Goal: Transaction & Acquisition: Purchase product/service

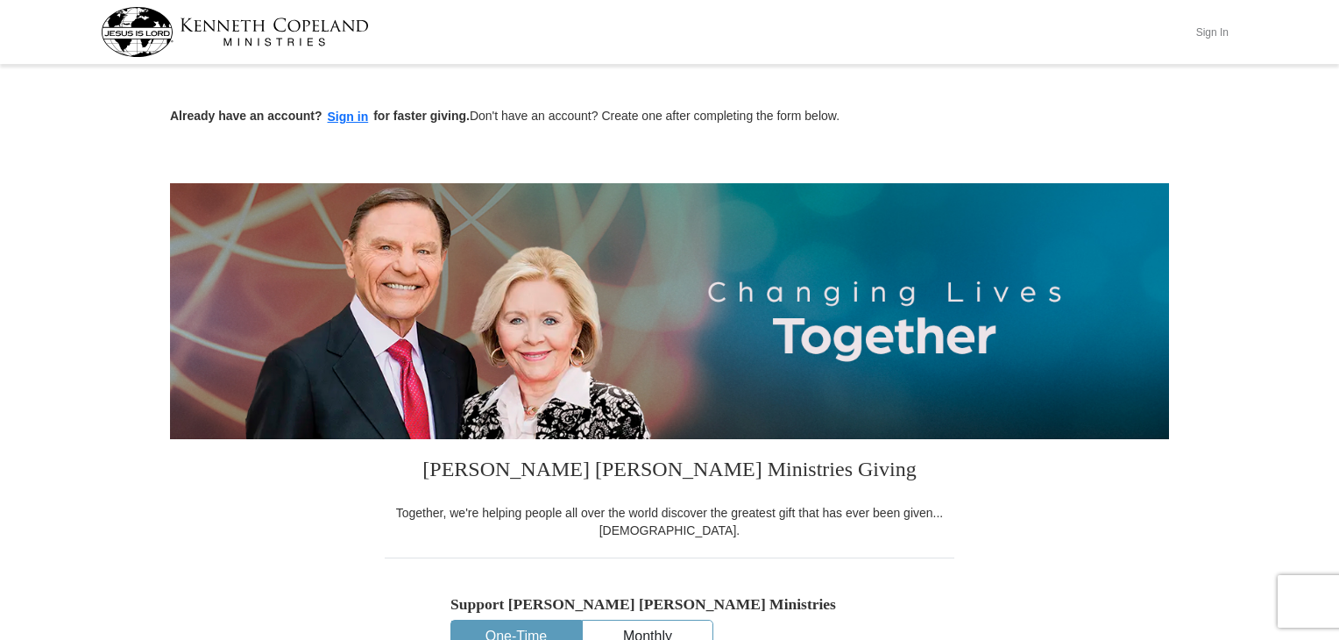
click at [1213, 22] on button "Sign In" at bounding box center [1211, 31] width 53 height 27
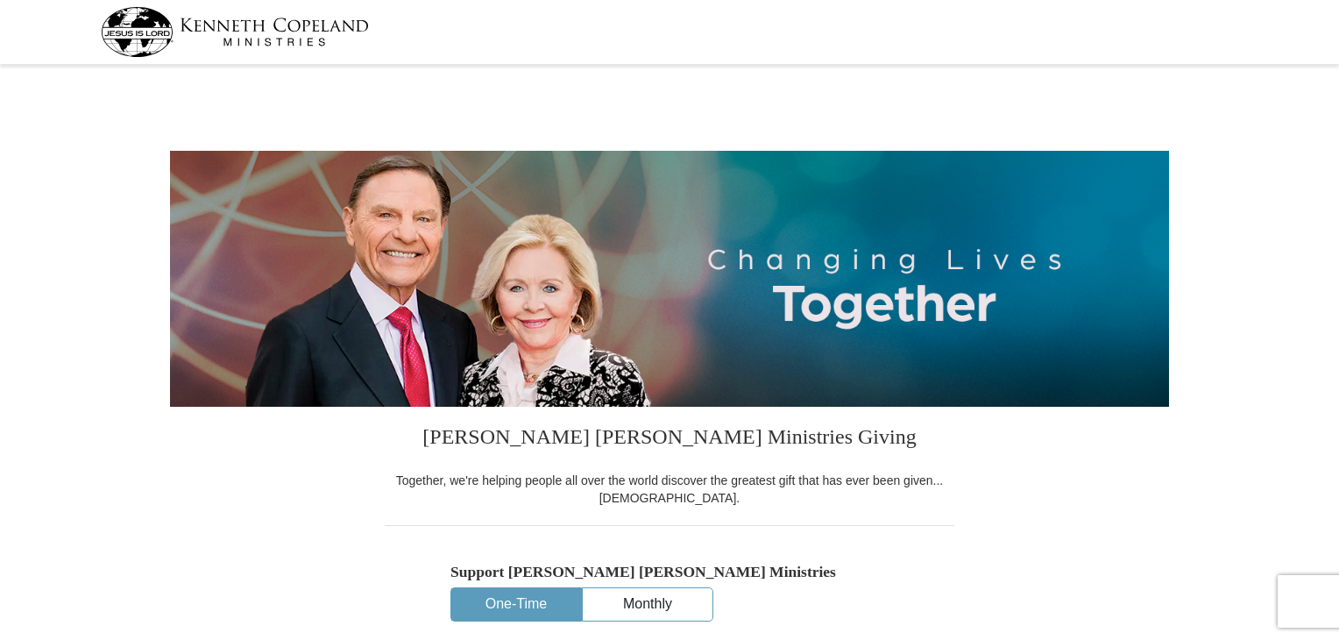
select select "MI"
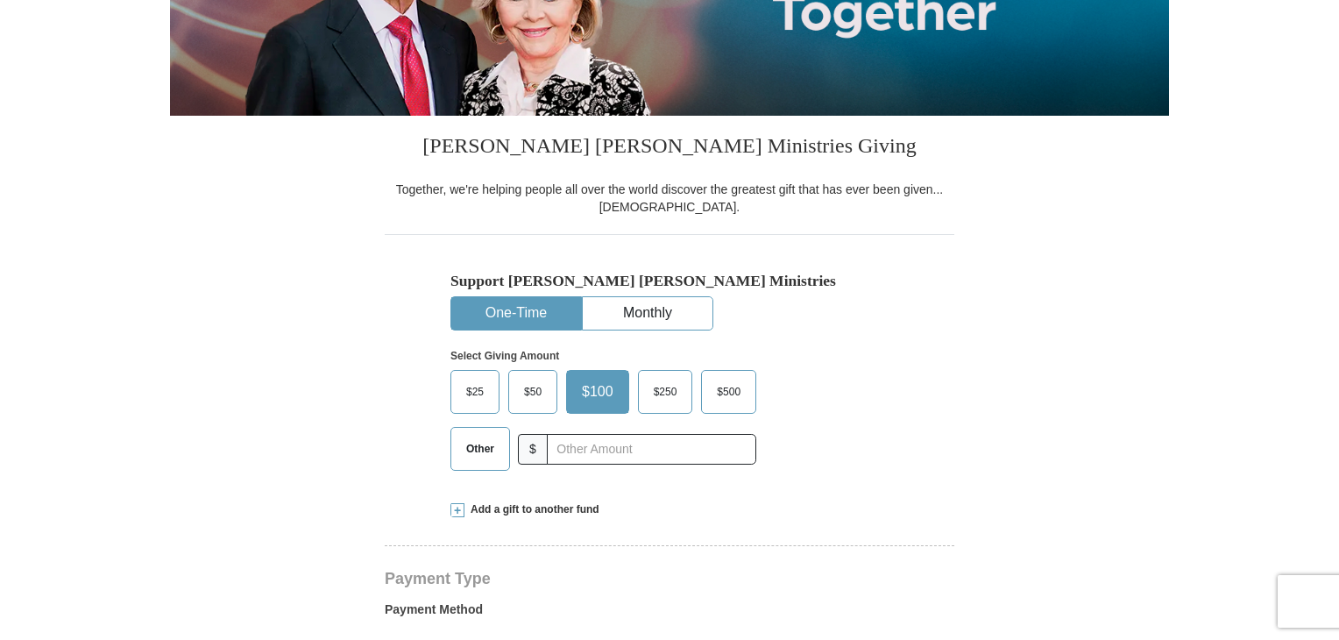
scroll to position [297, 0]
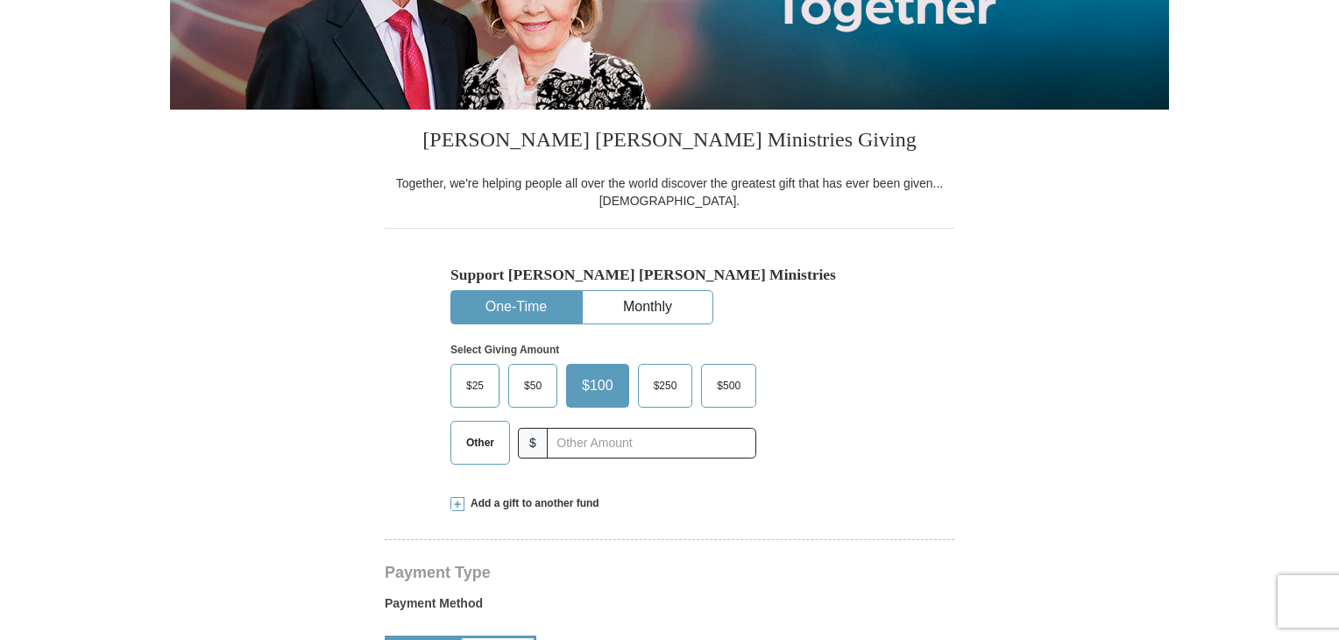
click at [488, 435] on span "Other" at bounding box center [480, 442] width 46 height 26
click at [0, 0] on input "Other" at bounding box center [0, 0] width 0 height 0
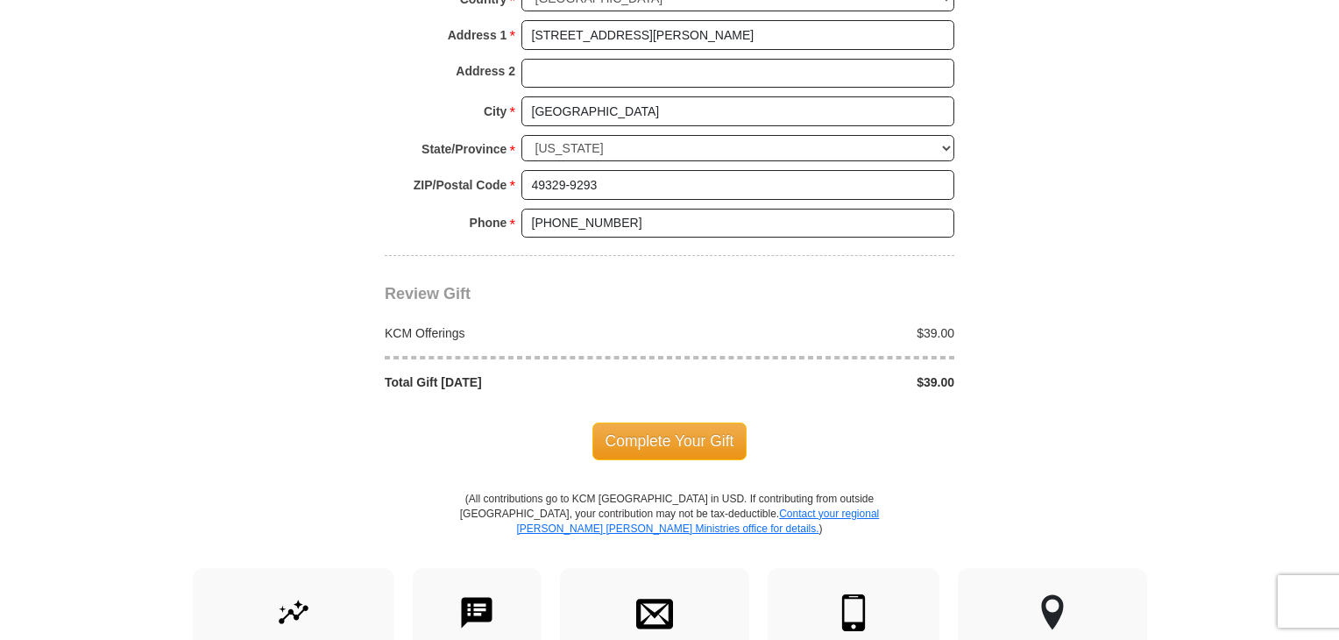
scroll to position [1402, 0]
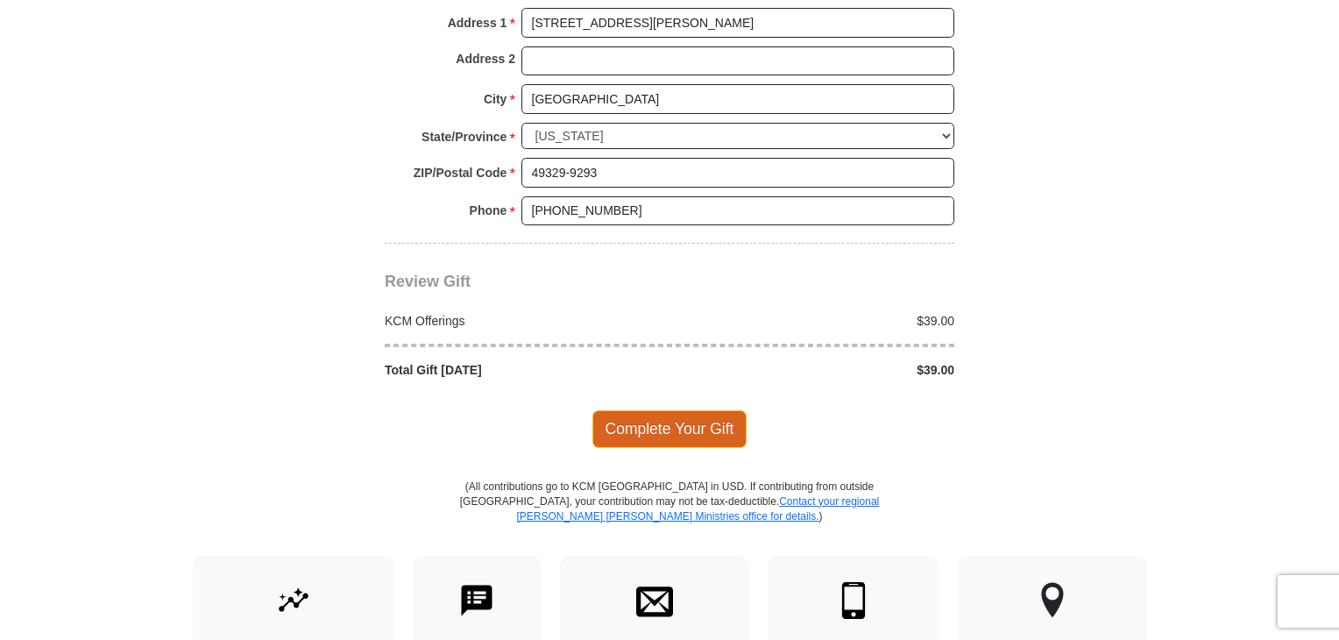
type input "39.00"
click at [677, 419] on span "Complete Your Gift" at bounding box center [669, 428] width 155 height 37
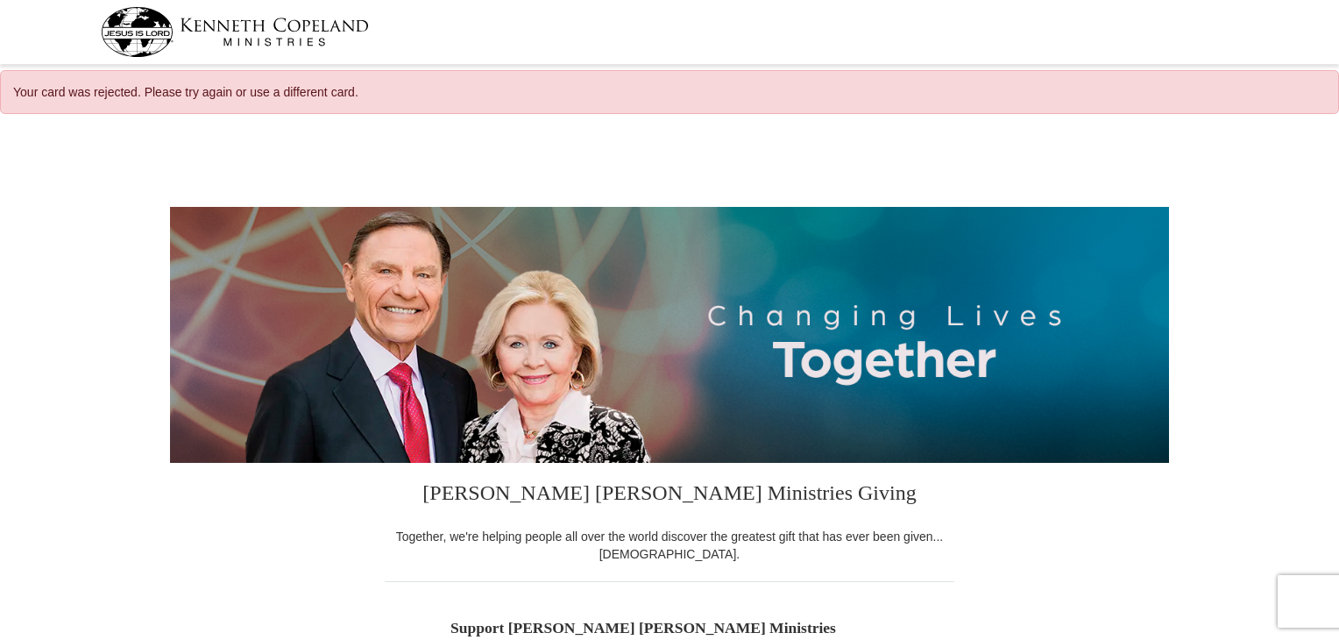
select select "MI"
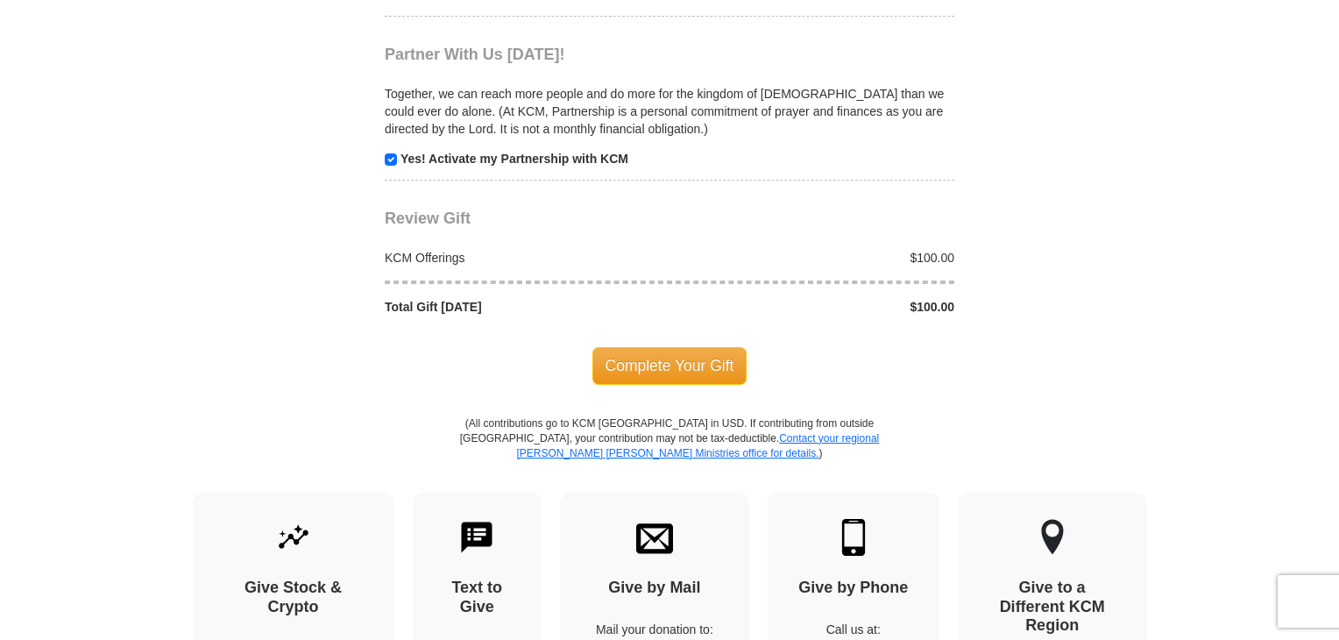
scroll to position [1692, 0]
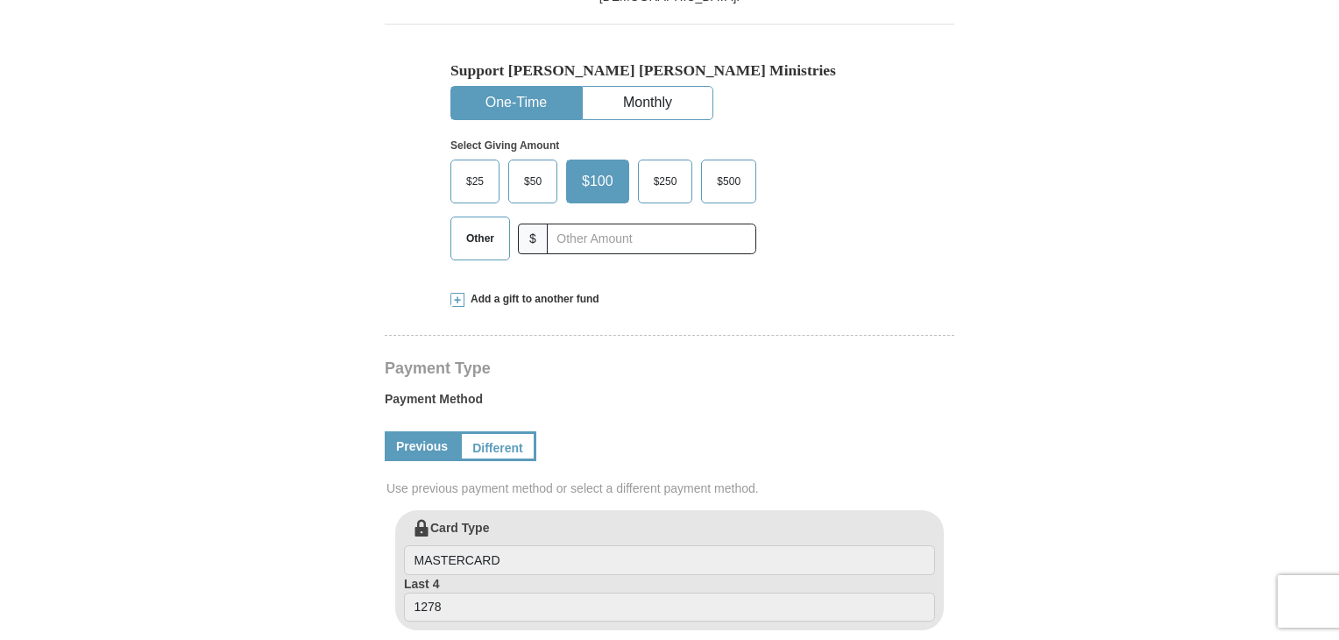
scroll to position [507, 0]
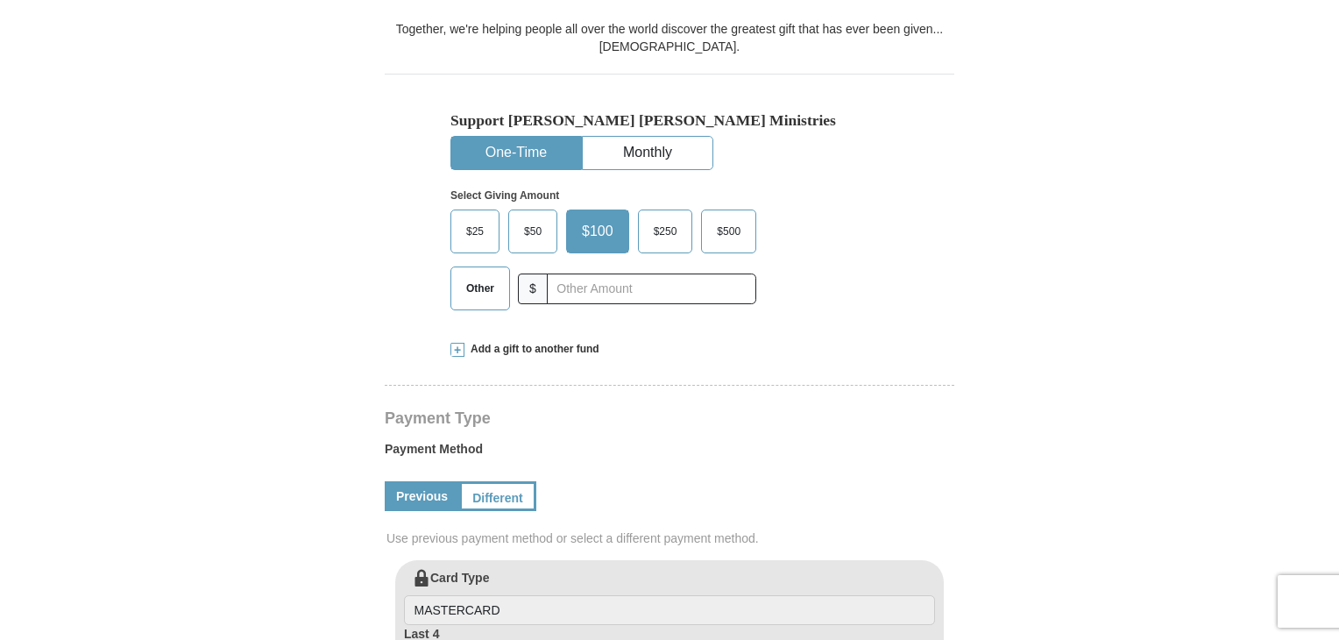
click at [473, 283] on span "Other" at bounding box center [480, 288] width 46 height 26
click at [0, 0] on input "Other" at bounding box center [0, 0] width 0 height 0
click at [536, 146] on button "One-Time" at bounding box center [516, 153] width 130 height 32
click at [479, 280] on span "Other" at bounding box center [483, 288] width 53 height 26
click at [0, 0] on input "Other" at bounding box center [0, 0] width 0 height 0
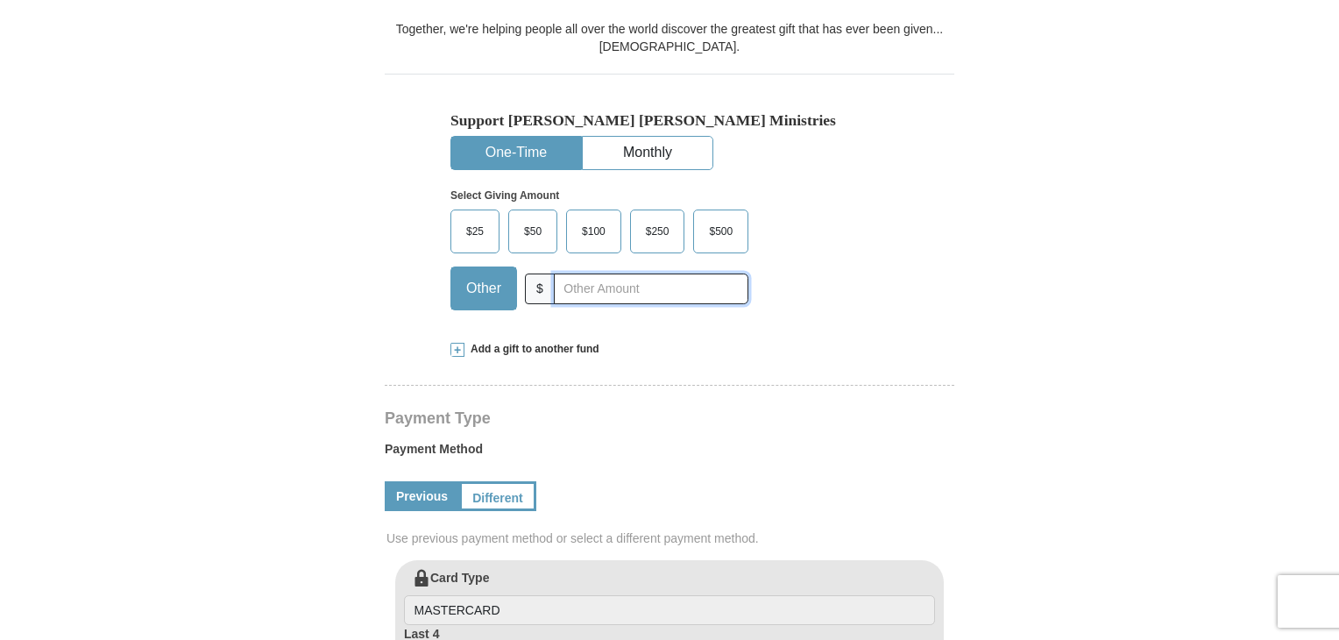
click at [581, 289] on input "text" at bounding box center [651, 288] width 194 height 31
type input "39.00"
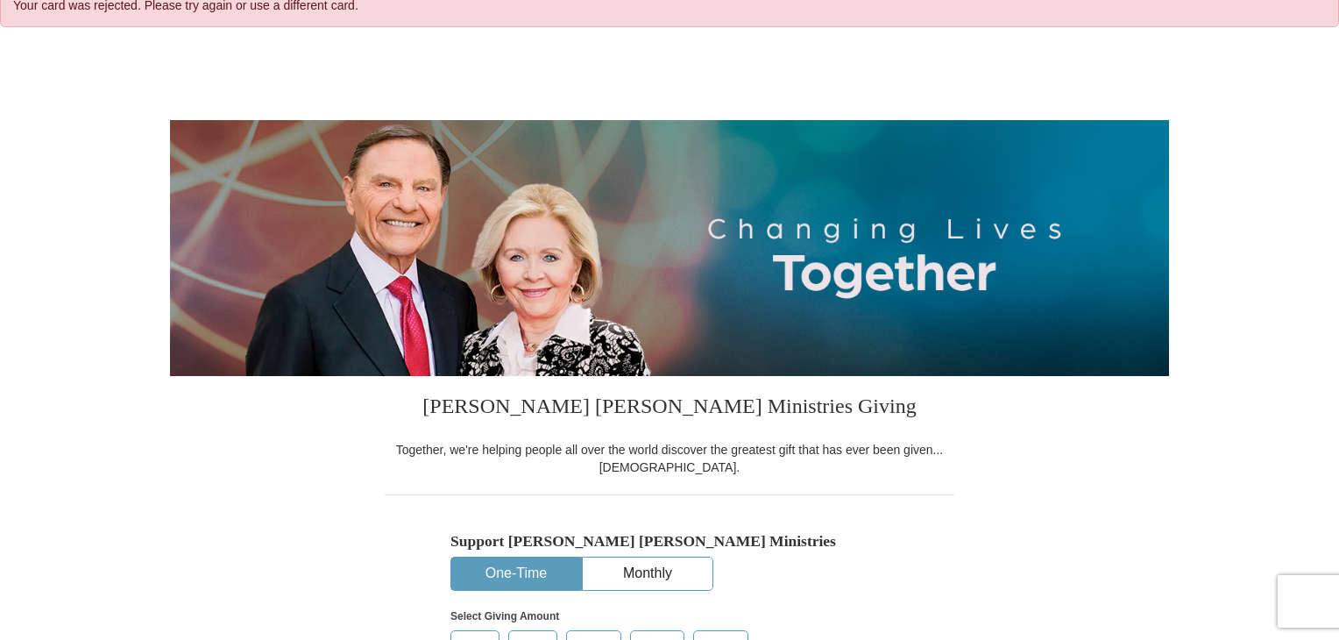
scroll to position [0, 0]
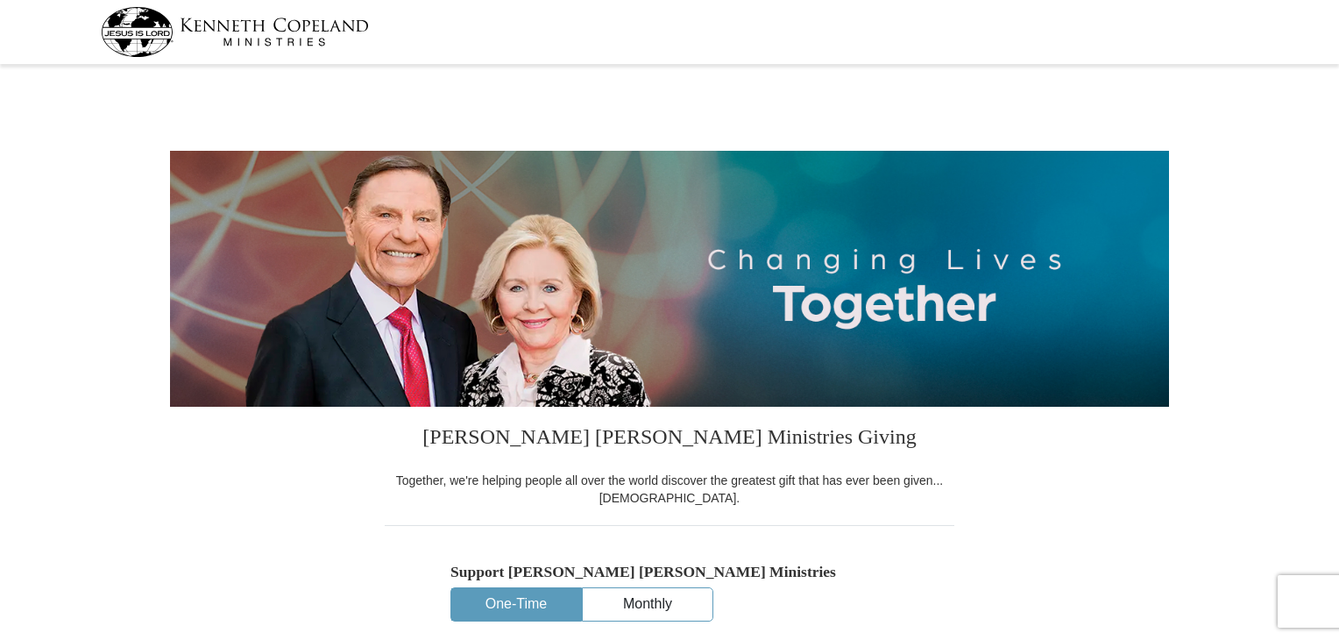
select select "MI"
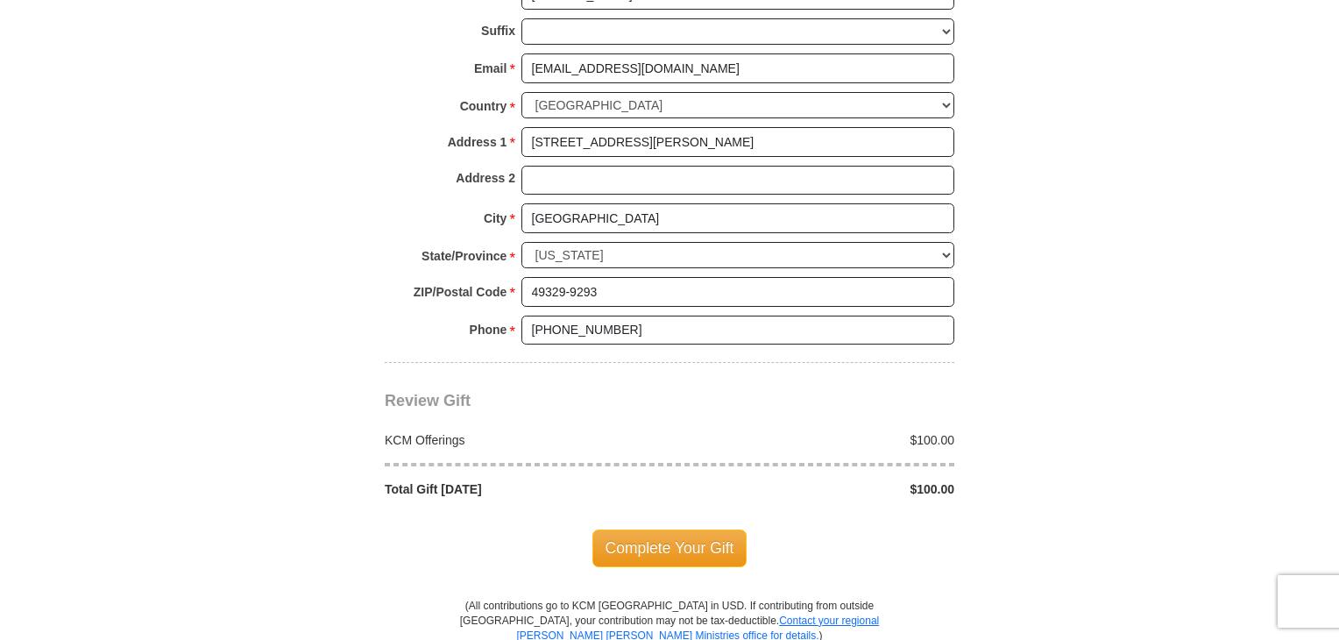
scroll to position [1283, 0]
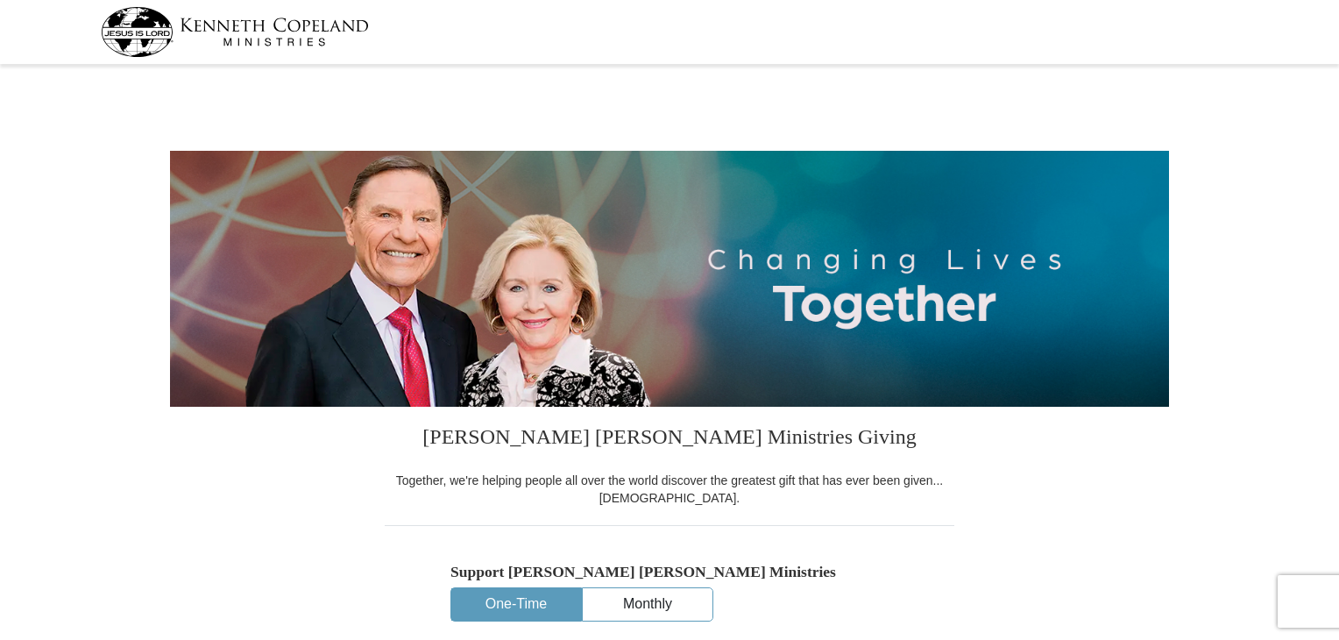
select select "MI"
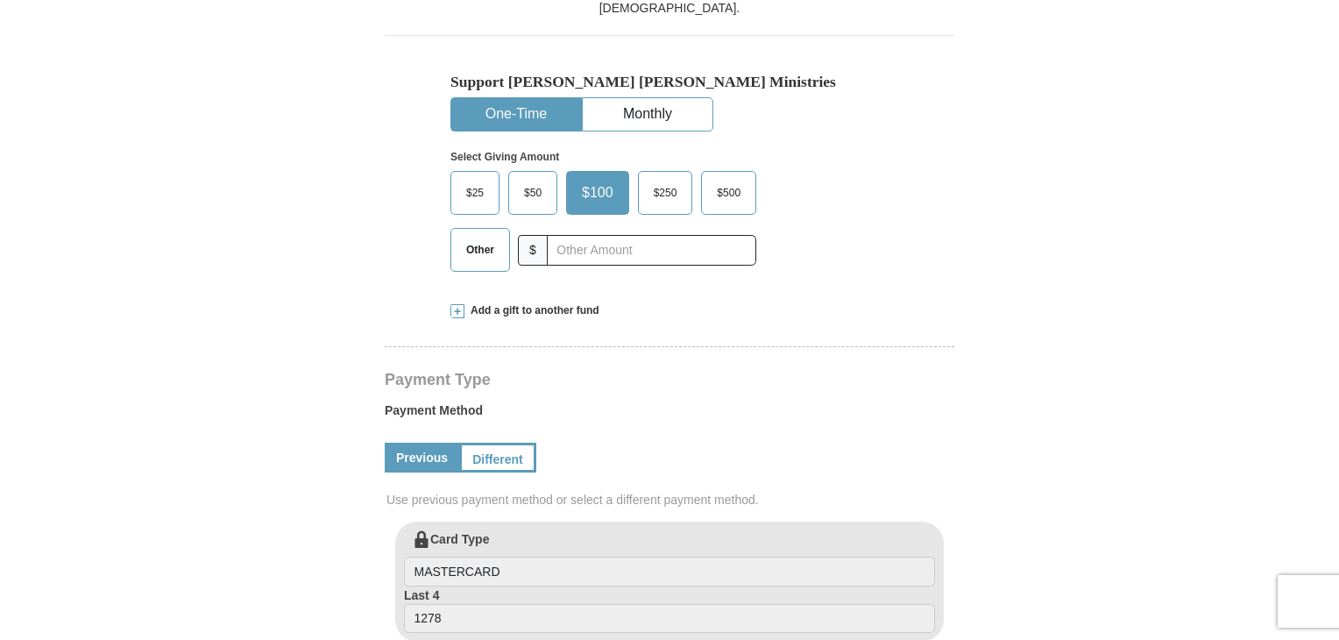
scroll to position [530, 0]
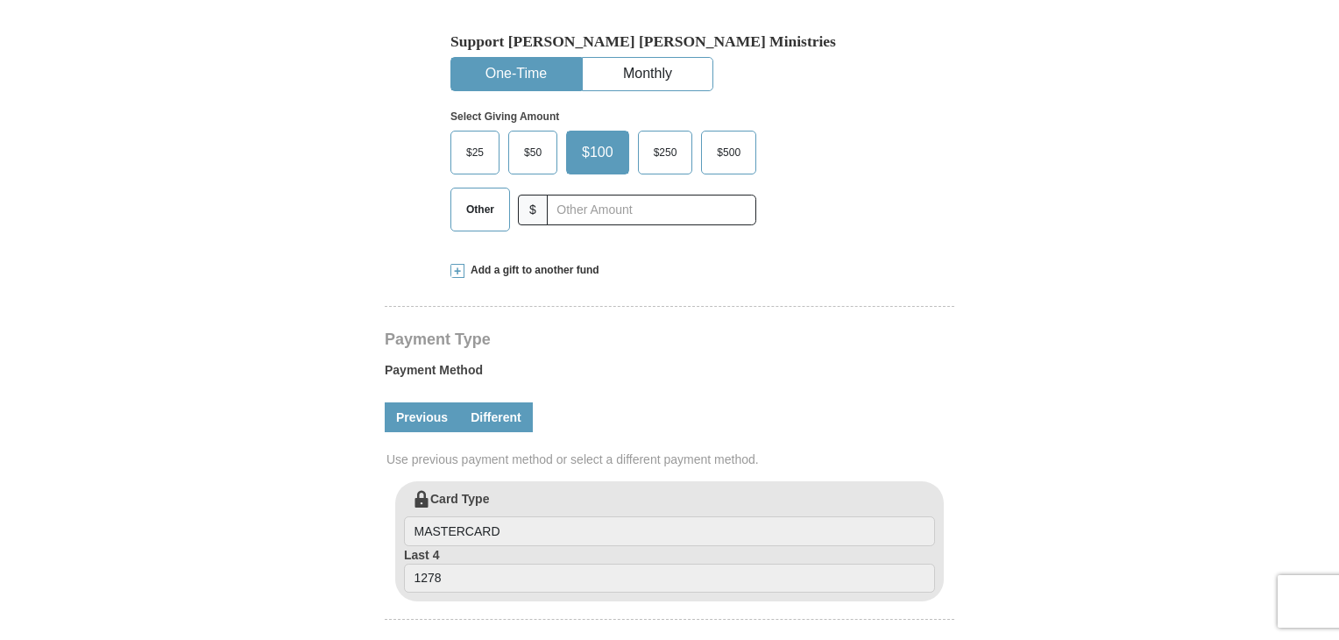
click at [506, 415] on link "Different" at bounding box center [496, 417] width 74 height 30
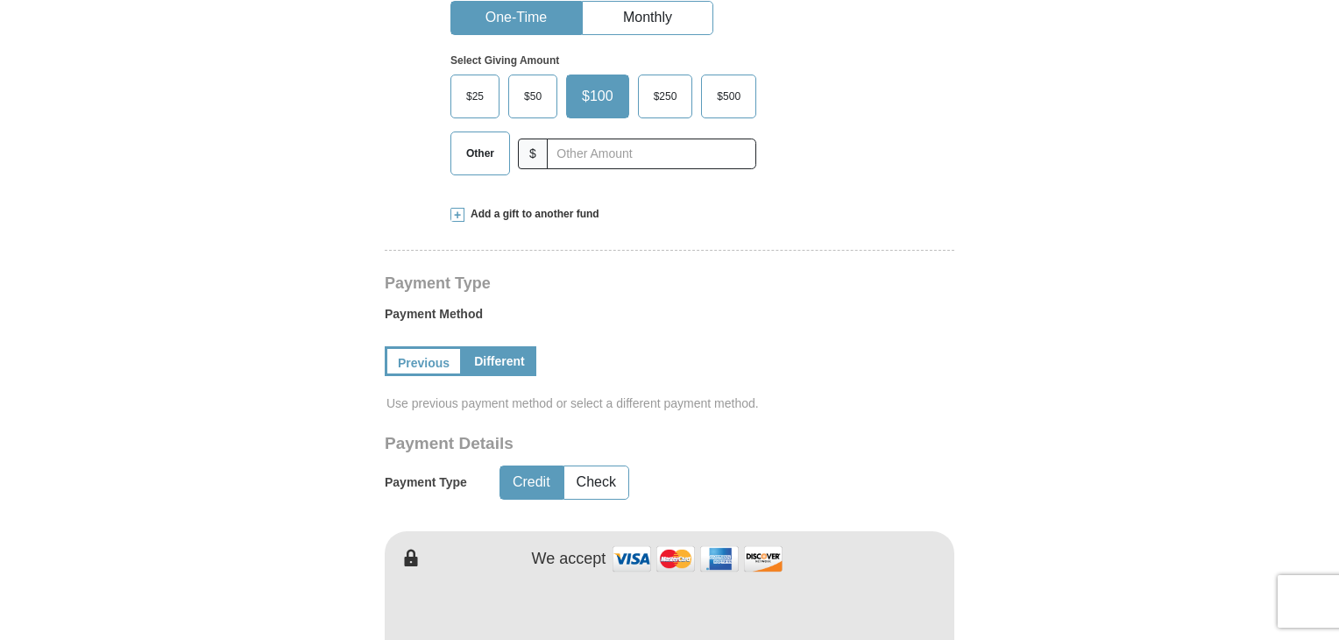
scroll to position [529, 0]
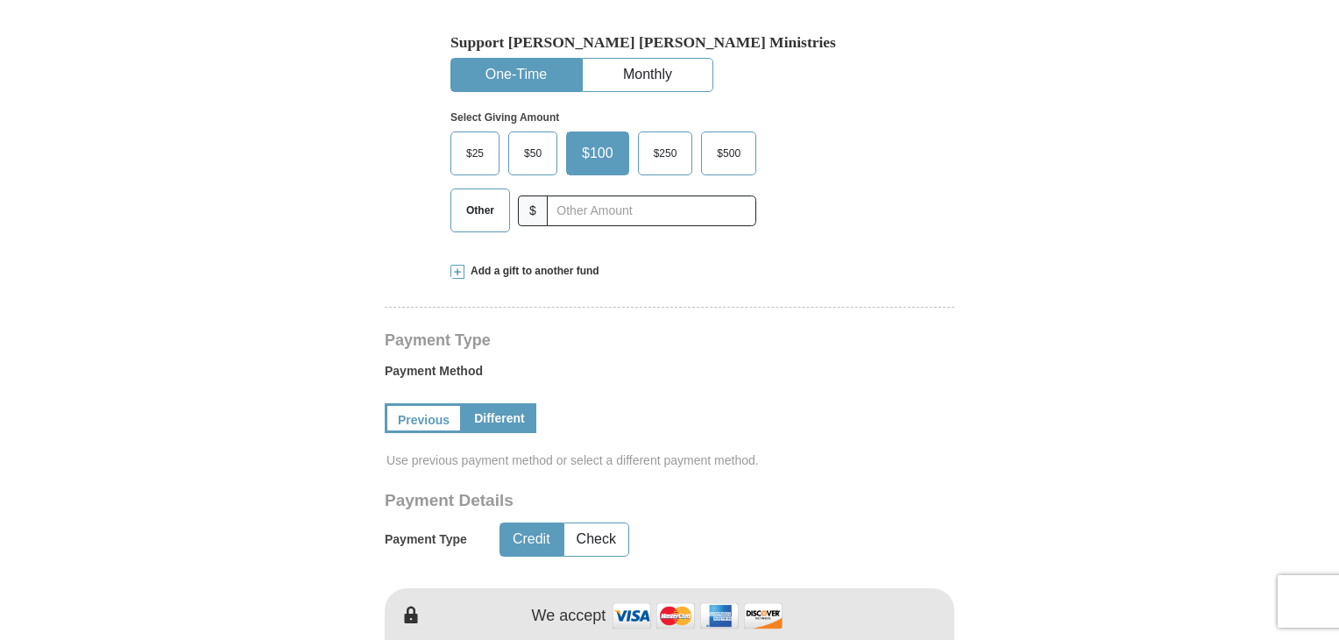
click at [880, 153] on div "Select Giving Amount Amount must be a valid number The total gift cannot be les…" at bounding box center [669, 168] width 438 height 153
click at [477, 206] on span "Other" at bounding box center [480, 210] width 46 height 26
click at [0, 0] on input "Other" at bounding box center [0, 0] width 0 height 0
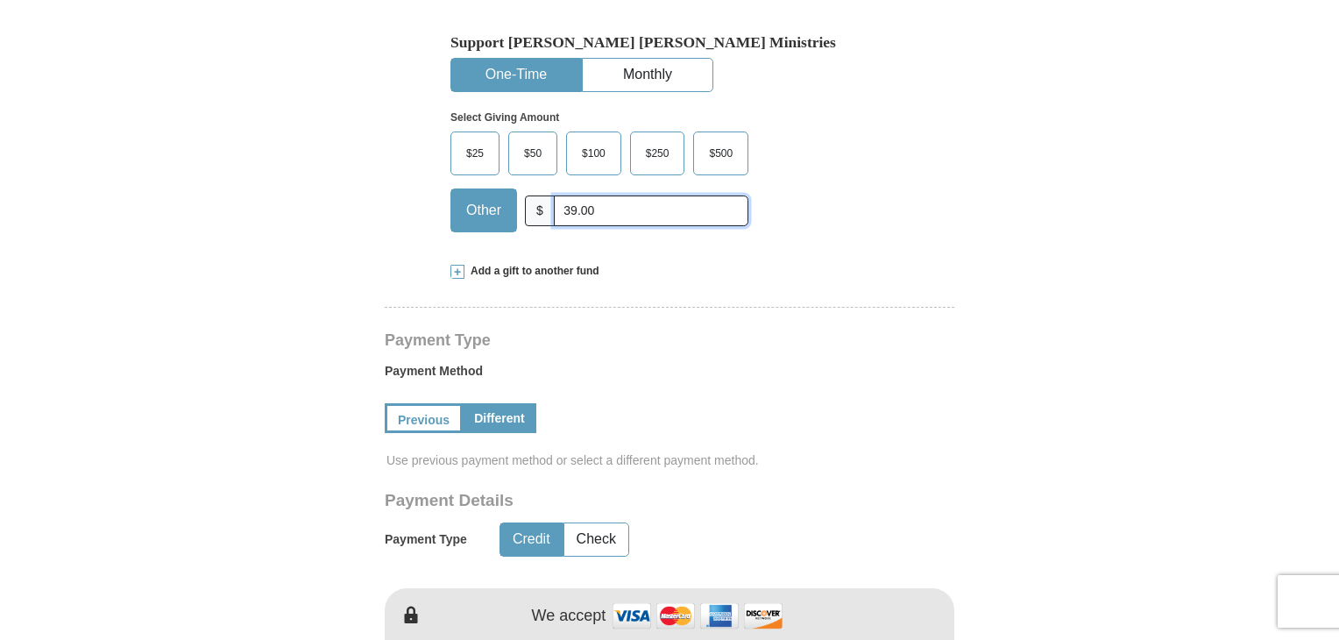
type input "39.00"
drag, startPoint x: 470, startPoint y: 209, endPoint x: 519, endPoint y: 218, distance: 49.1
click at [519, 218] on div "Other $ 39.00" at bounding box center [599, 210] width 298 height 44
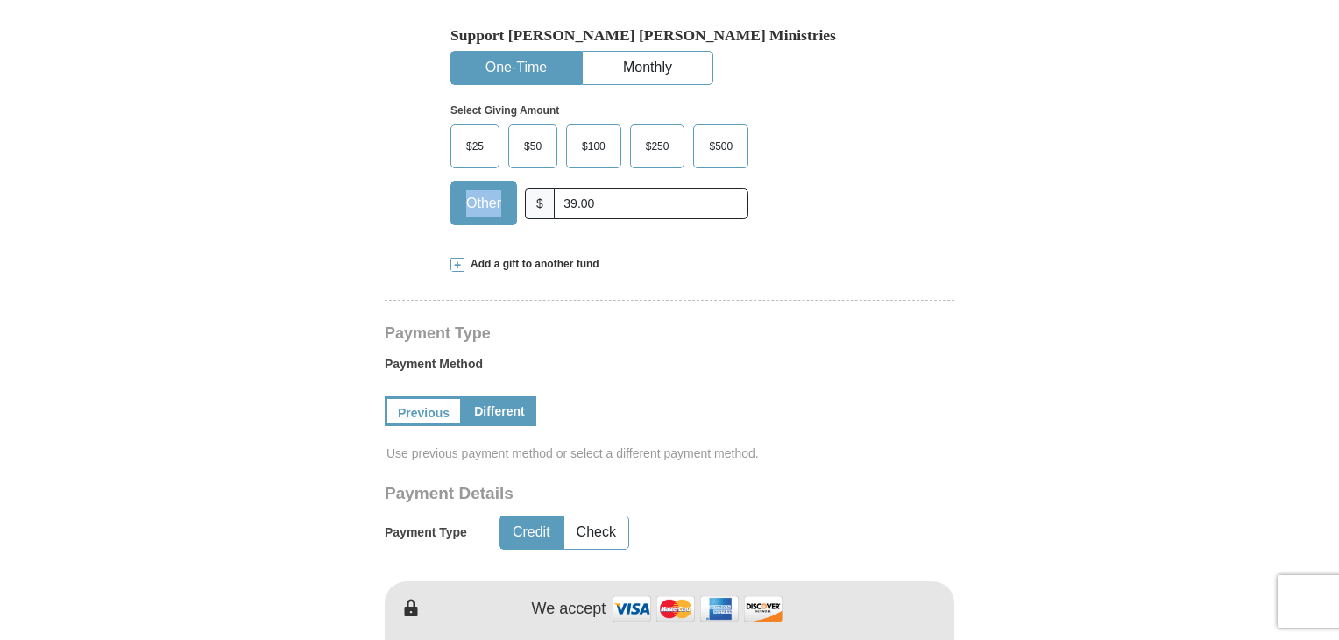
scroll to position [536, 0]
drag, startPoint x: 1338, startPoint y: 127, endPoint x: 1342, endPoint y: 200, distance: 72.8
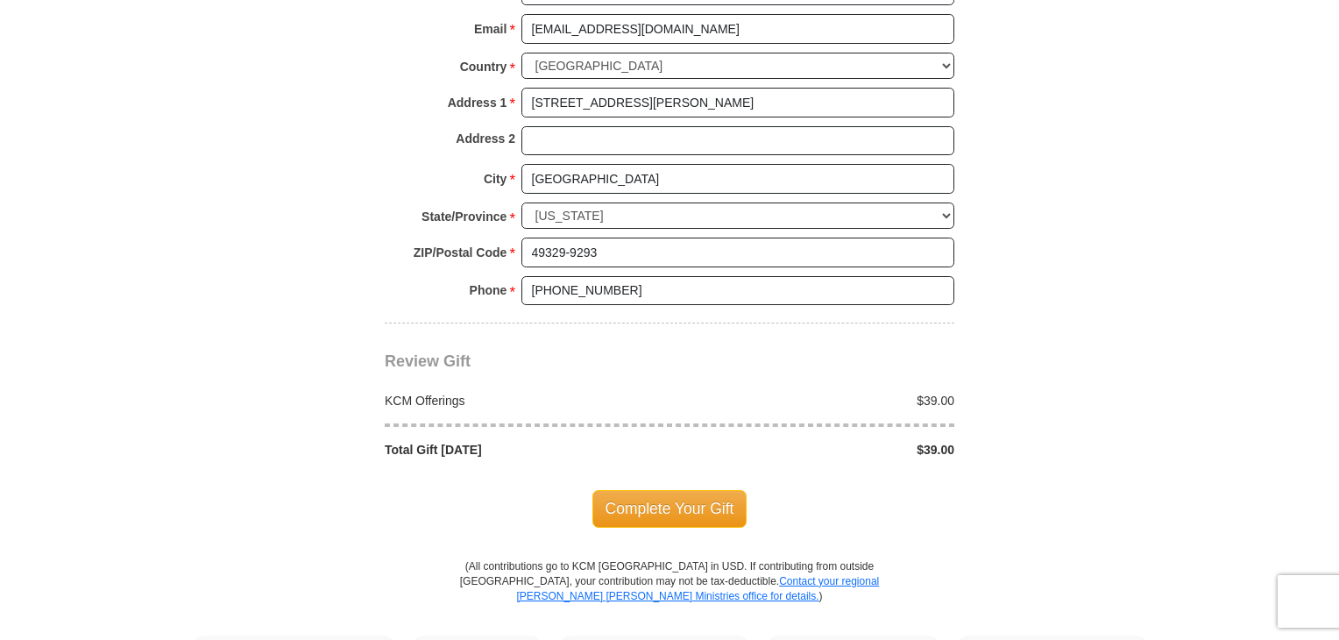
scroll to position [1516, 0]
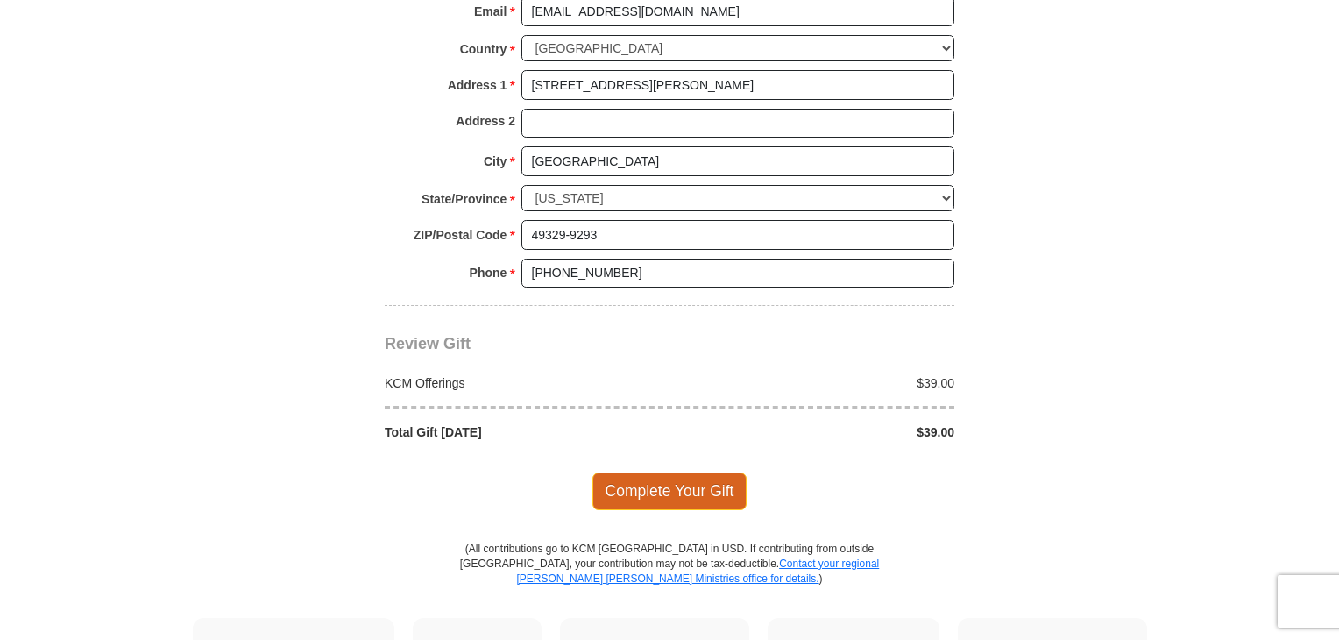
click at [675, 476] on span "Complete Your Gift" at bounding box center [669, 490] width 155 height 37
